Goal: Task Accomplishment & Management: Complete application form

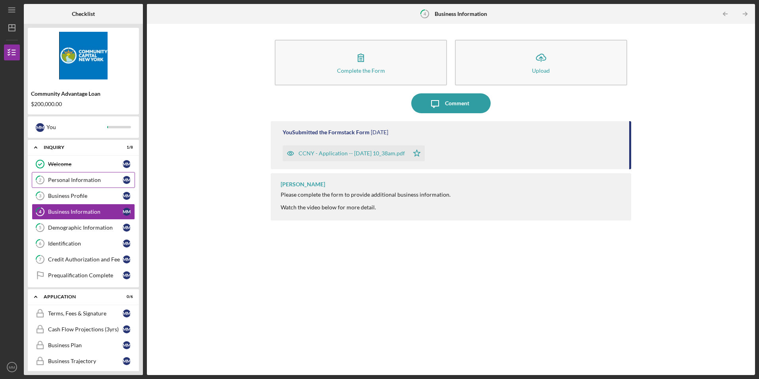
click at [79, 182] on div "Personal Information" at bounding box center [85, 180] width 75 height 6
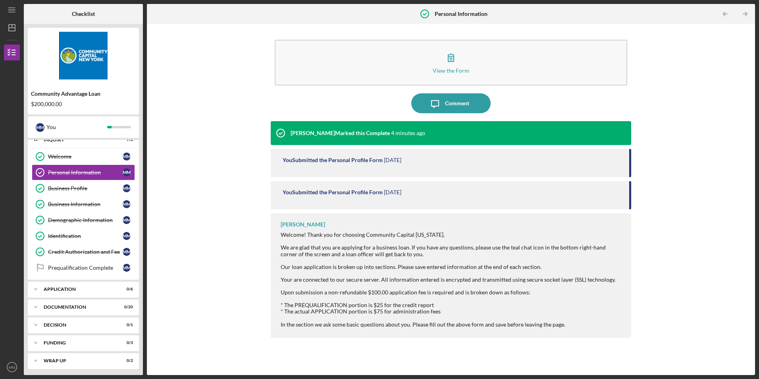
scroll to position [10, 0]
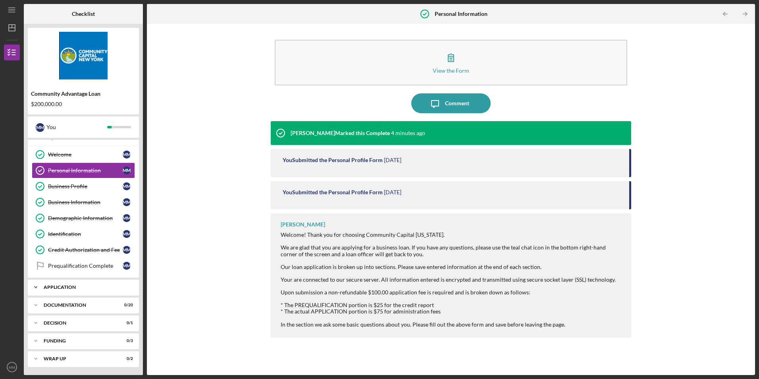
click at [79, 289] on div "Application" at bounding box center [86, 287] width 85 height 5
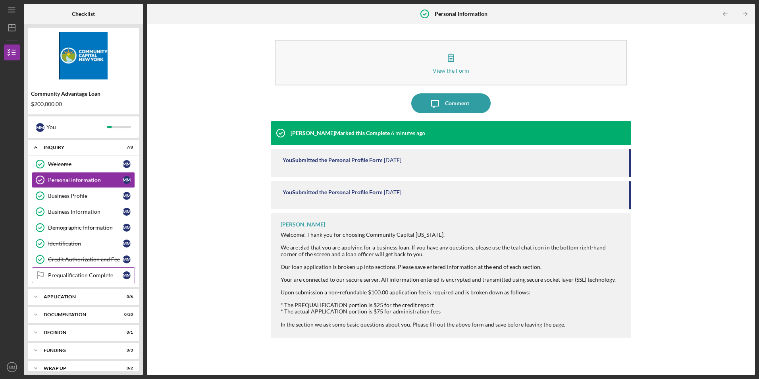
click at [98, 275] on div "Prequalification Complete" at bounding box center [85, 275] width 75 height 6
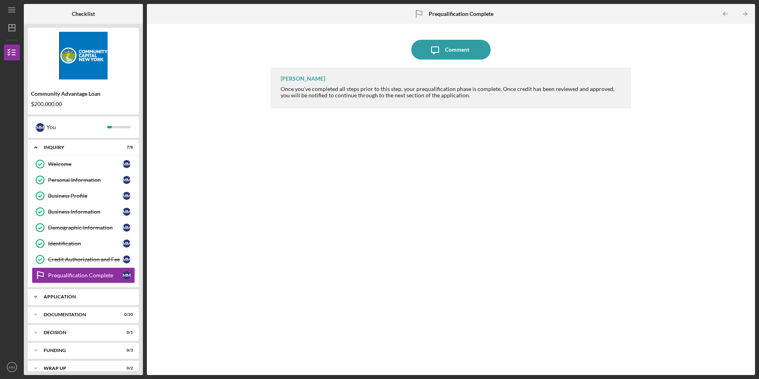
click at [77, 296] on div "Application" at bounding box center [86, 296] width 85 height 5
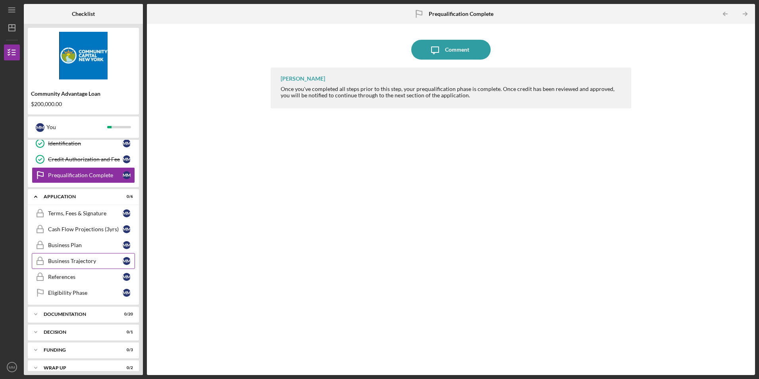
scroll to position [109, 0]
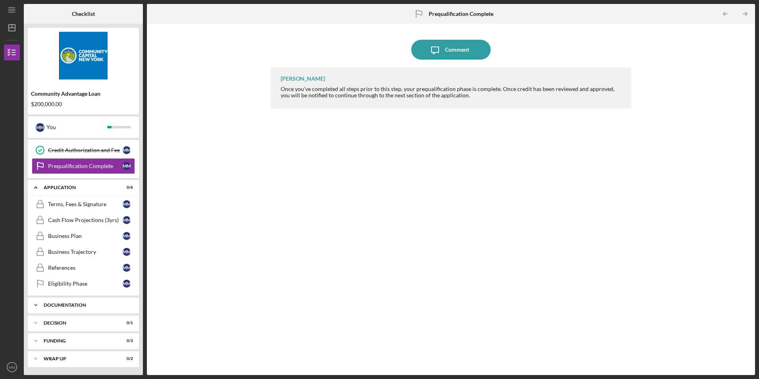
click at [83, 306] on div "Documentation" at bounding box center [86, 305] width 85 height 5
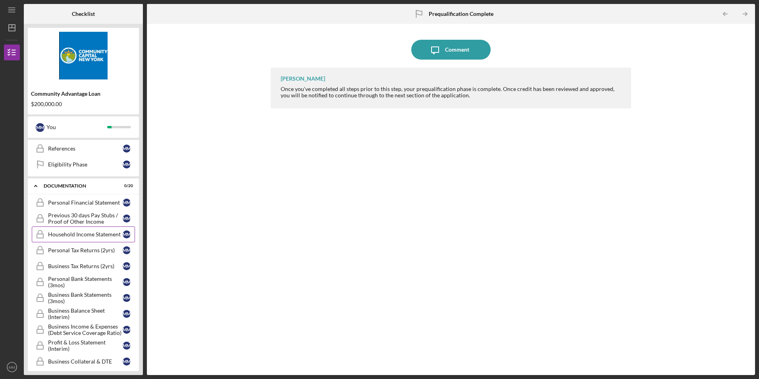
scroll to position [268, 0]
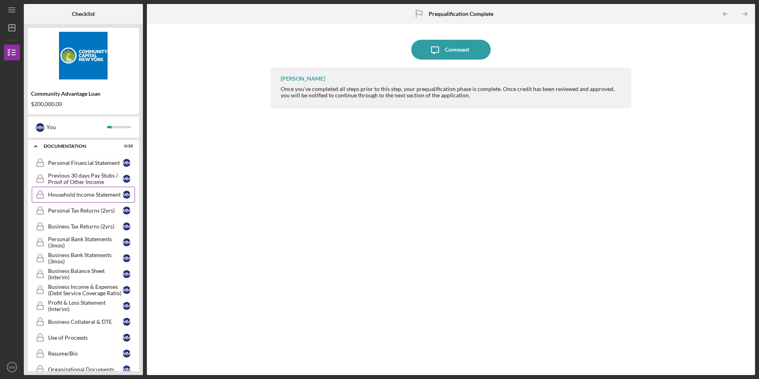
click at [86, 193] on div "Household Income Statement" at bounding box center [85, 194] width 75 height 6
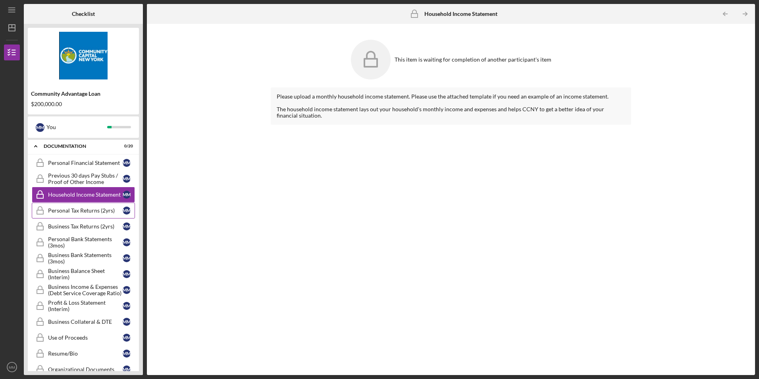
click at [82, 207] on div "Personal Tax Returns (2yrs)" at bounding box center [85, 210] width 75 height 6
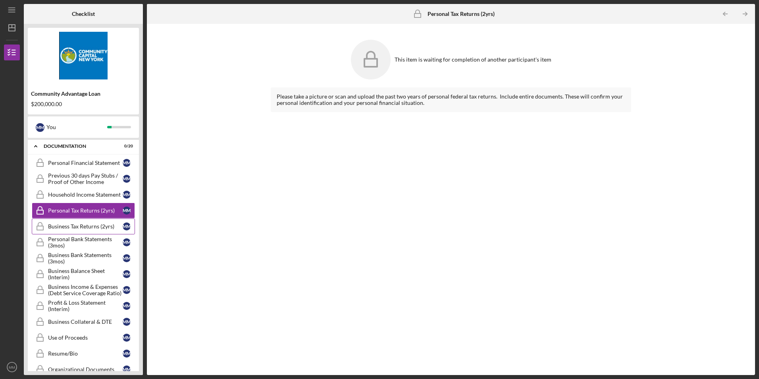
click at [83, 225] on div "Business Tax Returns (2yrs)" at bounding box center [85, 226] width 75 height 6
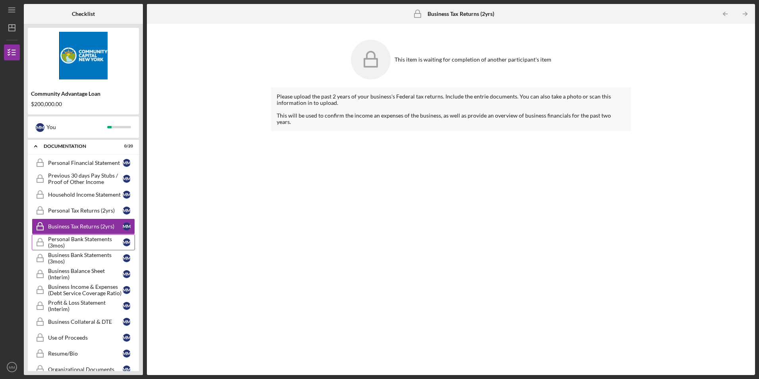
click at [87, 237] on div "Personal Bank Statements (3mos)" at bounding box center [85, 242] width 75 height 13
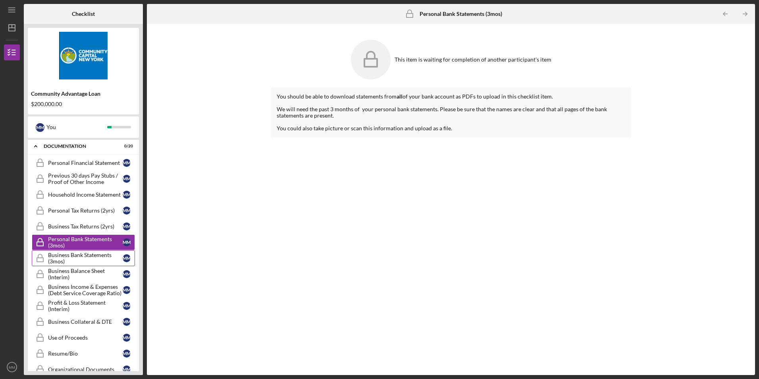
click at [83, 261] on div "Business Bank Statements (3mos)" at bounding box center [85, 258] width 75 height 13
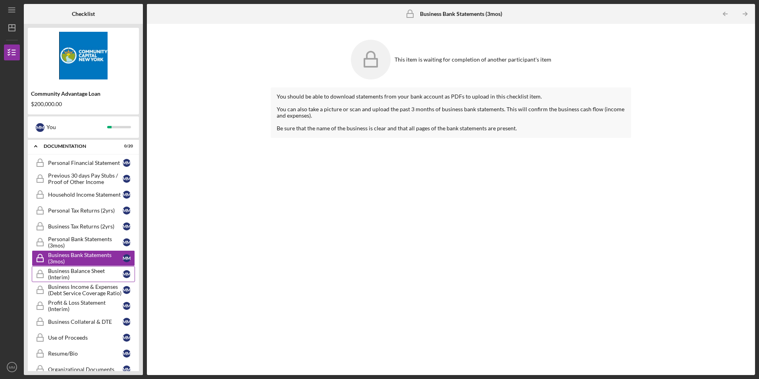
click at [83, 277] on div "Business Balance Sheet (Interim)" at bounding box center [85, 274] width 75 height 13
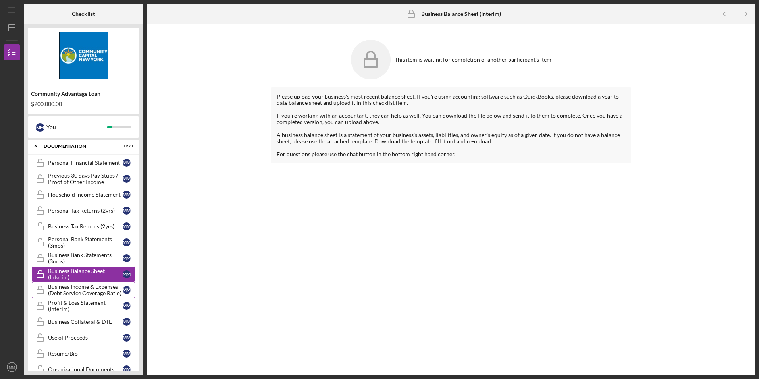
click at [86, 288] on div "Business Income & Expenses (Debt Service Coverage Ratio)" at bounding box center [85, 290] width 75 height 13
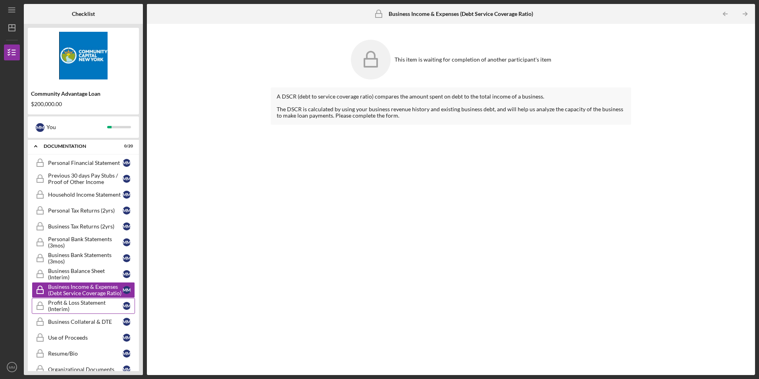
scroll to position [308, 0]
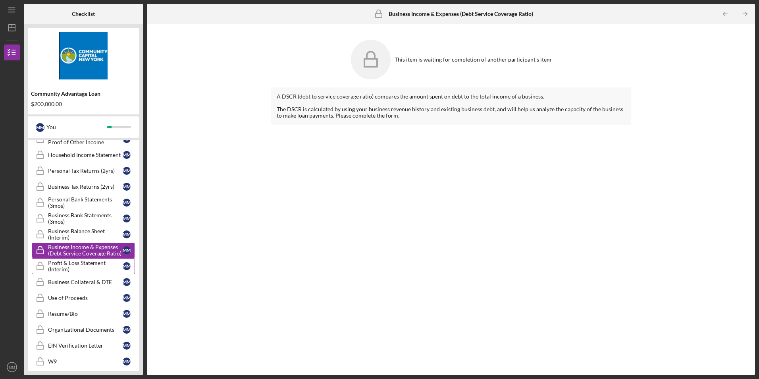
click at [79, 268] on div "Profit & Loss Statement (Interim)" at bounding box center [85, 266] width 75 height 13
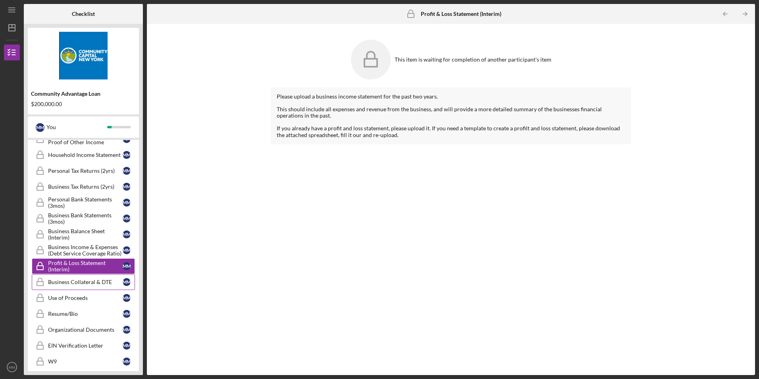
click at [83, 282] on div "Business Collateral & DTE" at bounding box center [85, 282] width 75 height 6
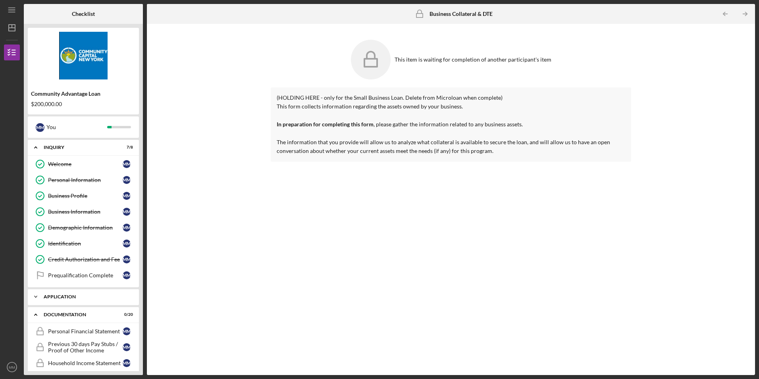
click at [79, 299] on div "Application" at bounding box center [86, 296] width 85 height 5
click at [79, 278] on div "Prequalification Complete" at bounding box center [85, 275] width 75 height 6
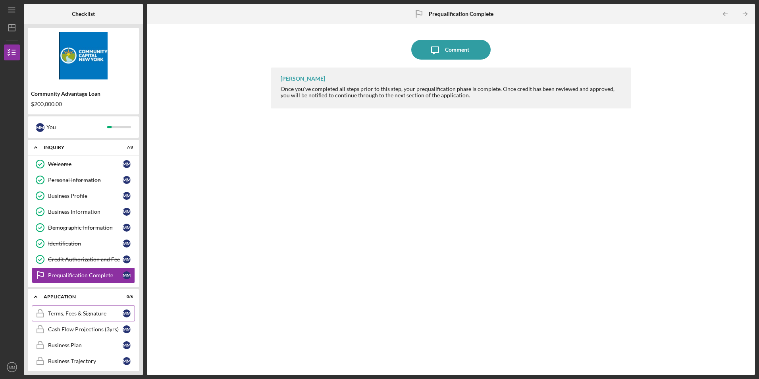
click at [78, 318] on link "Terms, Fees & Signature Terms, Fees & Signature M M" at bounding box center [83, 313] width 103 height 16
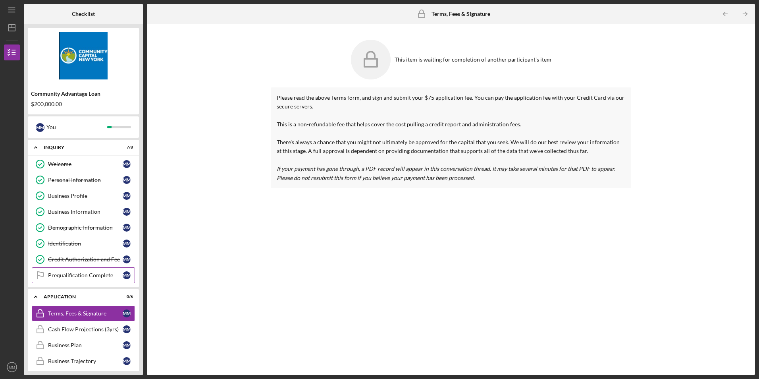
click at [75, 271] on link "Prequalification Complete Prequalification Complete M M" at bounding box center [83, 275] width 103 height 16
